Goal: Information Seeking & Learning: Learn about a topic

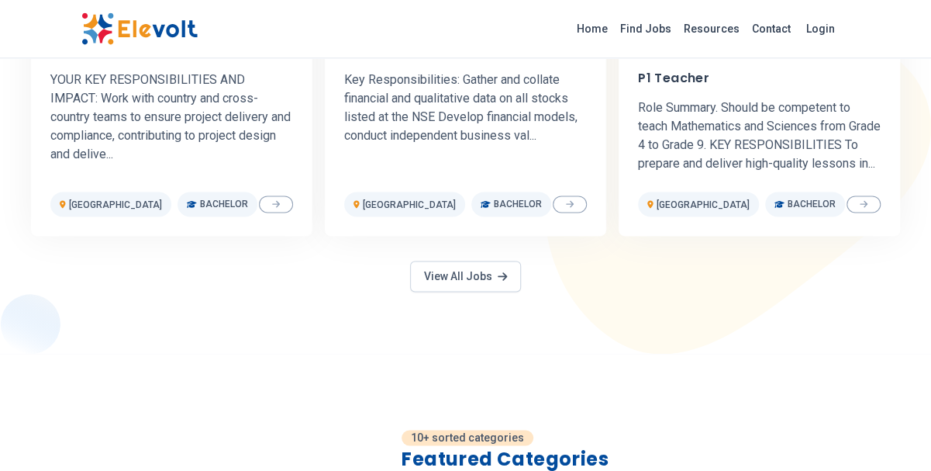
scroll to position [899, 0]
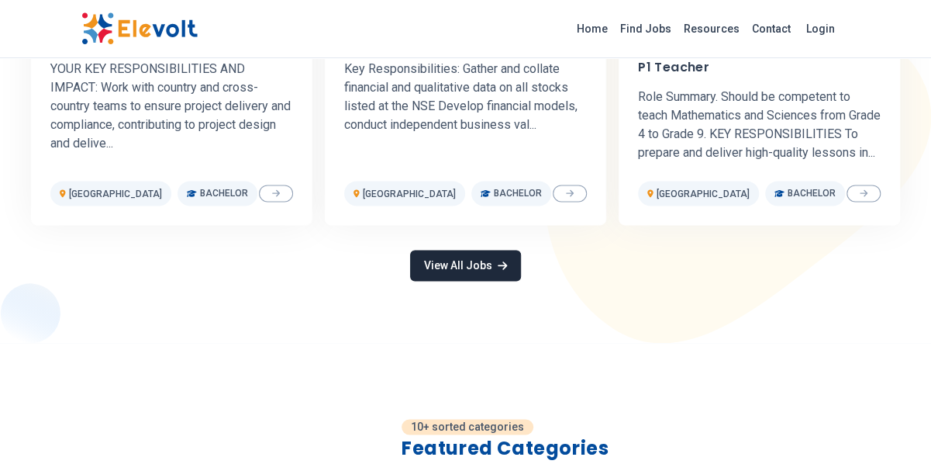
click at [502, 275] on link "View All Jobs" at bounding box center [465, 265] width 110 height 31
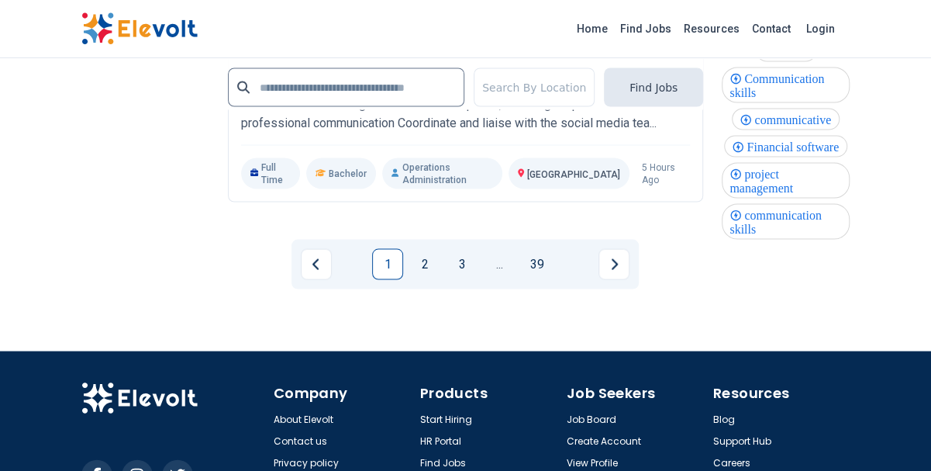
scroll to position [4137, 0]
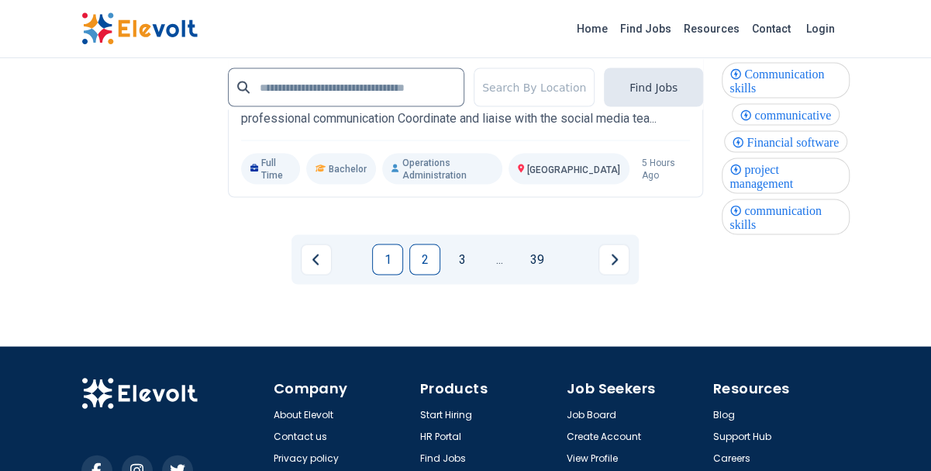
click at [424, 243] on link "2" at bounding box center [424, 258] width 31 height 31
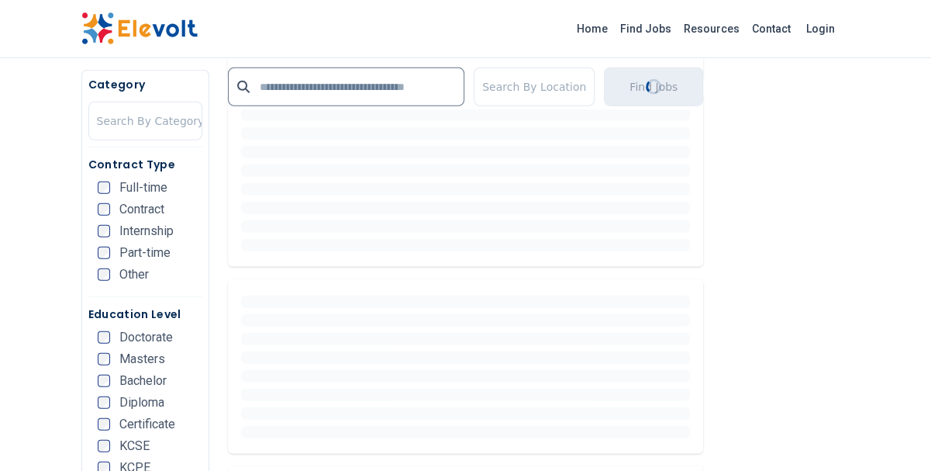
scroll to position [359, 0]
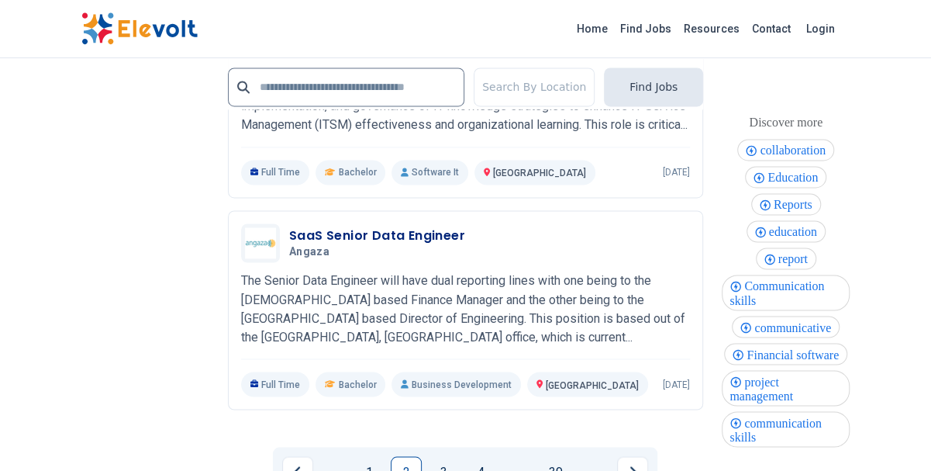
scroll to position [4047, 0]
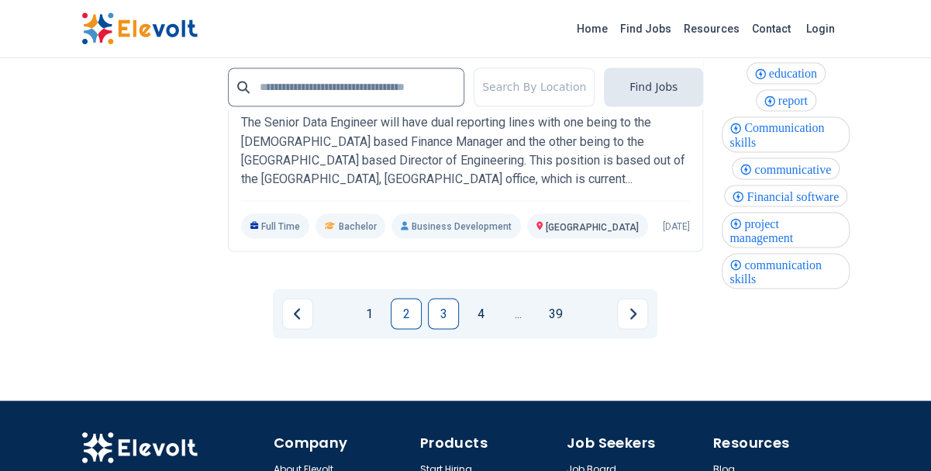
click at [442, 305] on link "3" at bounding box center [443, 313] width 31 height 31
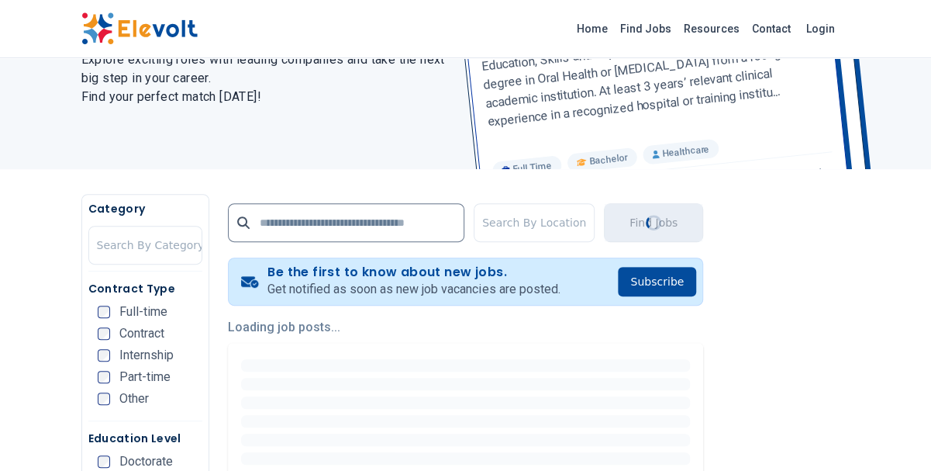
scroll to position [180, 0]
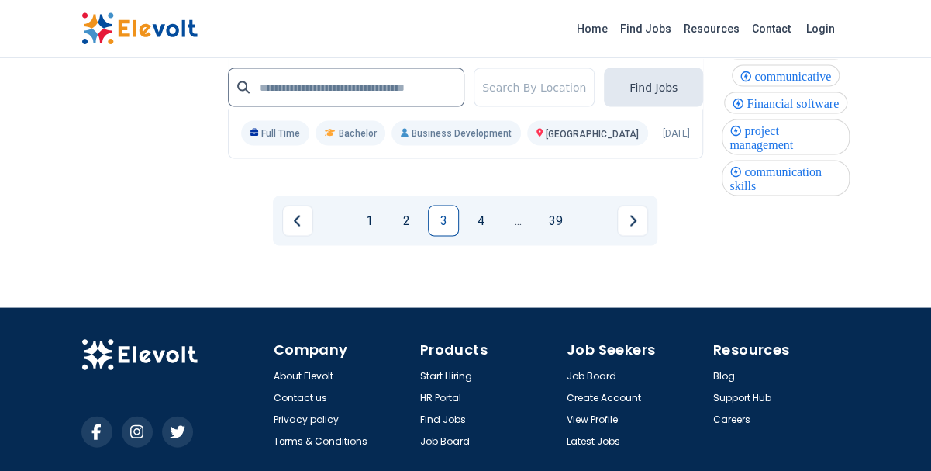
scroll to position [4137, 0]
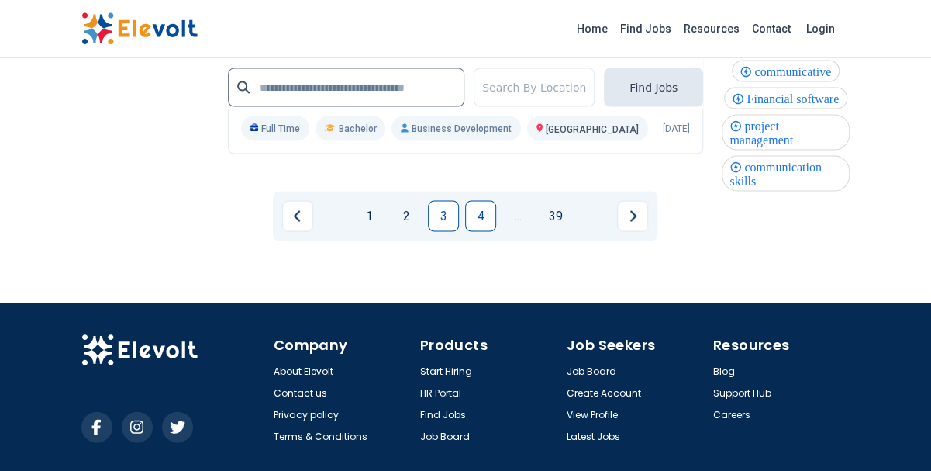
click at [475, 229] on link "4" at bounding box center [480, 215] width 31 height 31
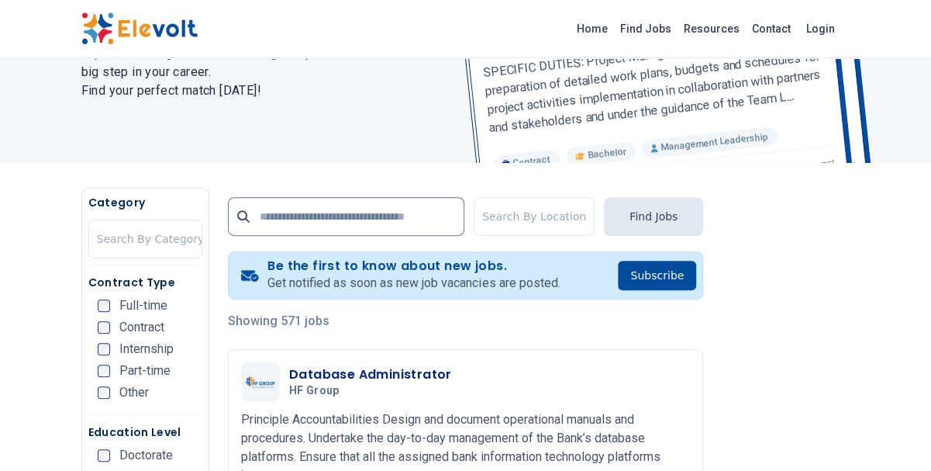
scroll to position [180, 0]
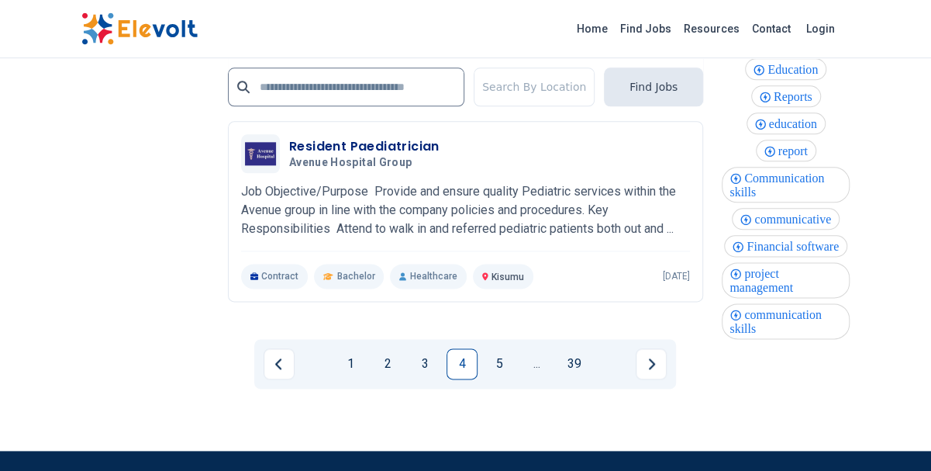
scroll to position [3597, 0]
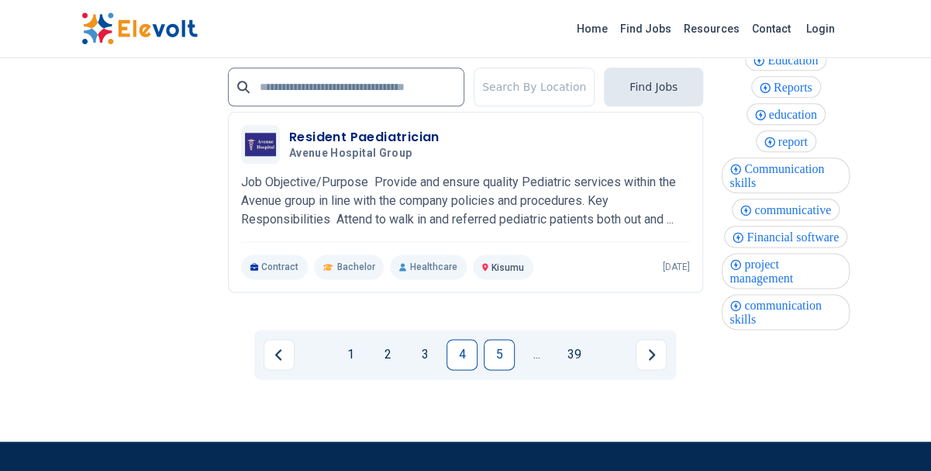
click at [492, 345] on link "5" at bounding box center [499, 354] width 31 height 31
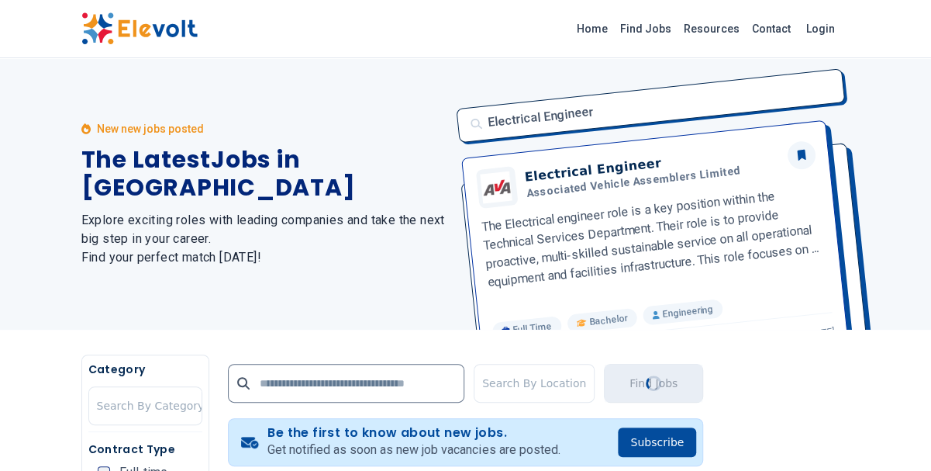
scroll to position [270, 0]
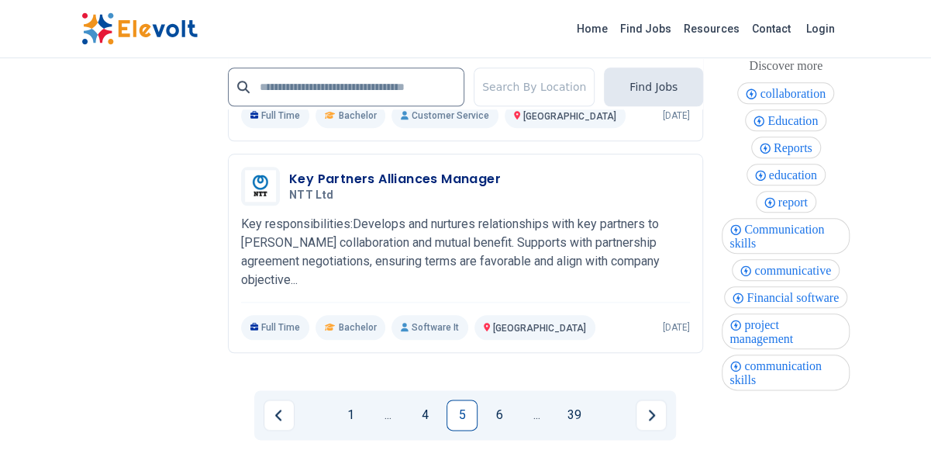
scroll to position [3508, 0]
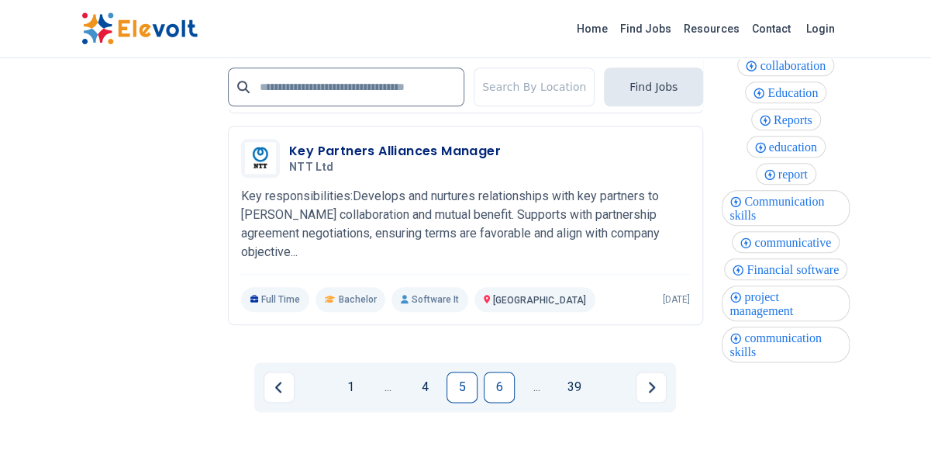
click at [491, 402] on link "6" at bounding box center [499, 386] width 31 height 31
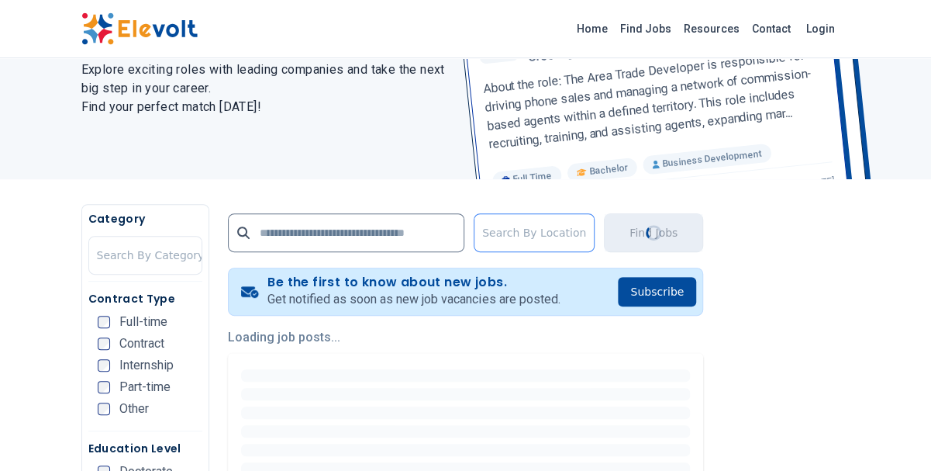
scroll to position [180, 0]
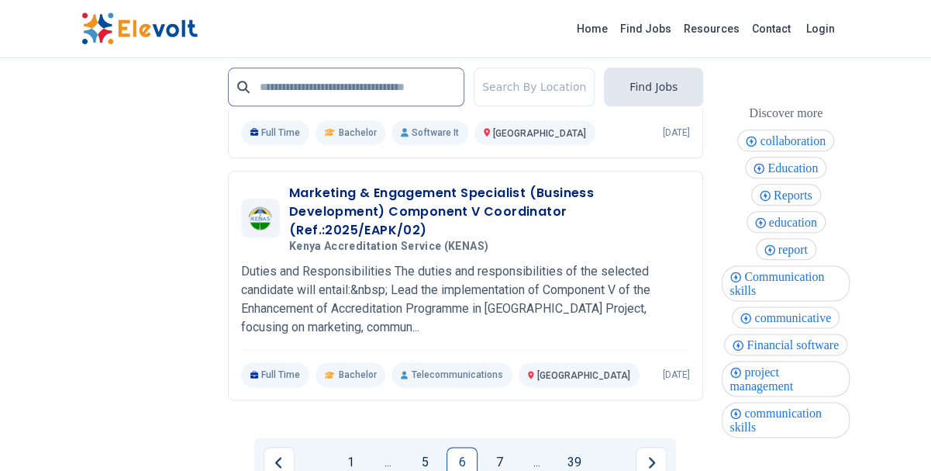
scroll to position [3580, 0]
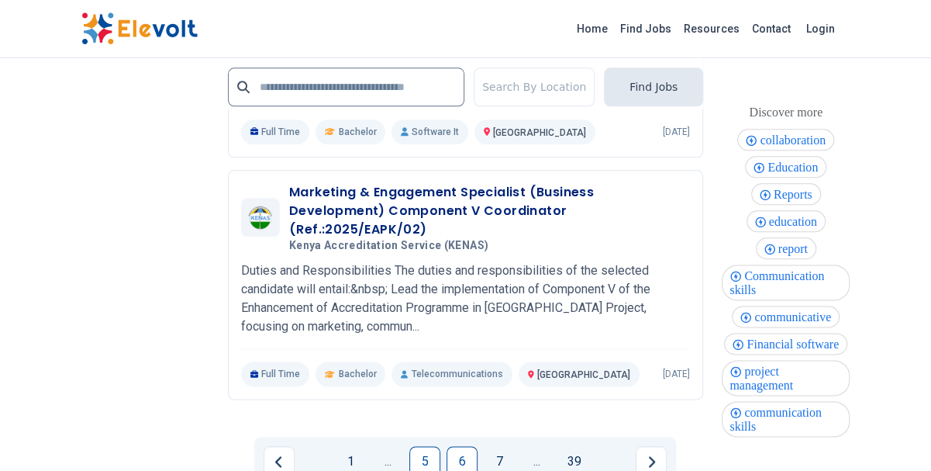
click at [424, 446] on link "5" at bounding box center [424, 461] width 31 height 31
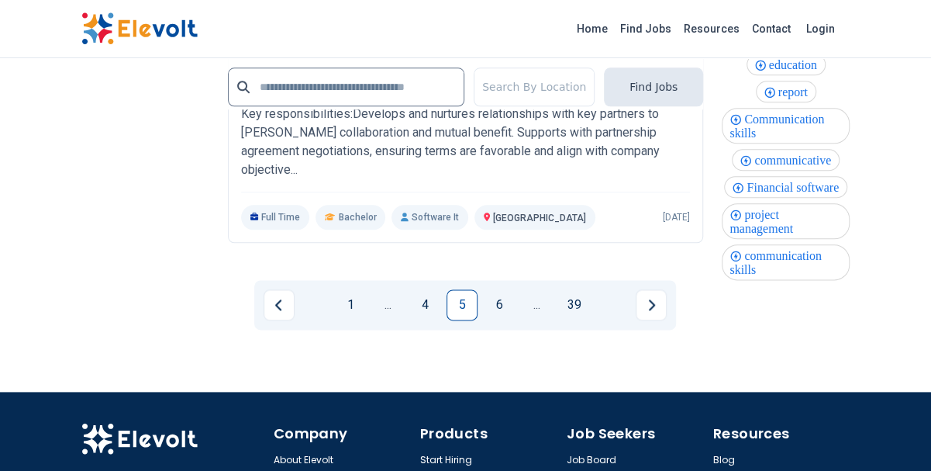
scroll to position [3597, 0]
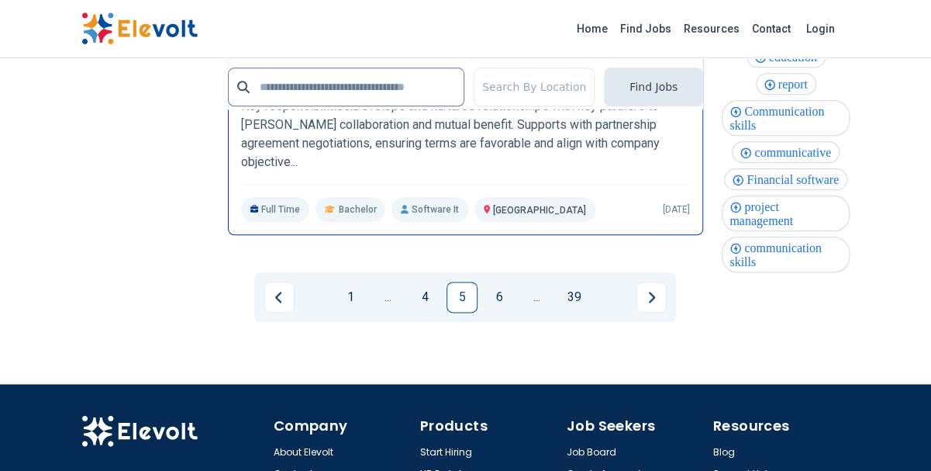
click at [413, 71] on h3 "Key Partners Alliances Manager" at bounding box center [395, 61] width 212 height 19
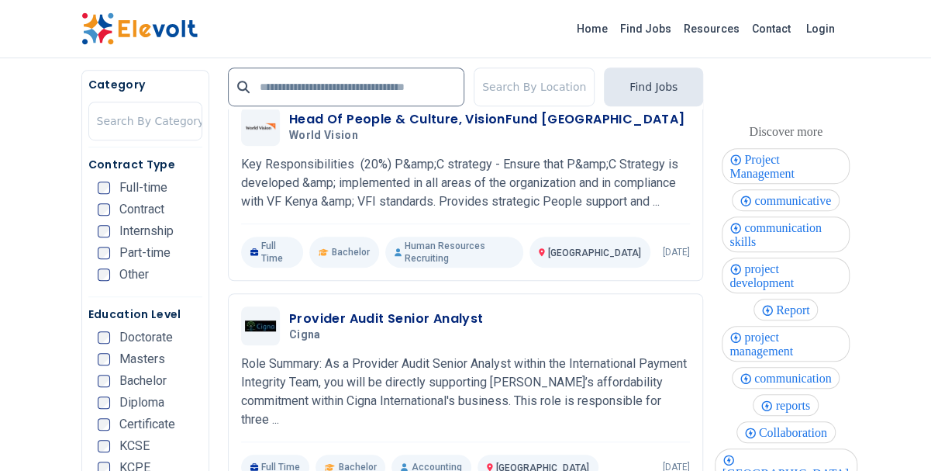
scroll to position [450, 0]
